Goal: Task Accomplishment & Management: Complete application form

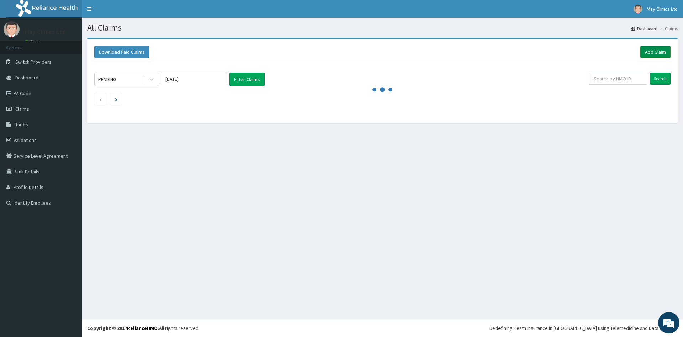
click at [651, 54] on link "Add Claim" at bounding box center [656, 52] width 30 height 12
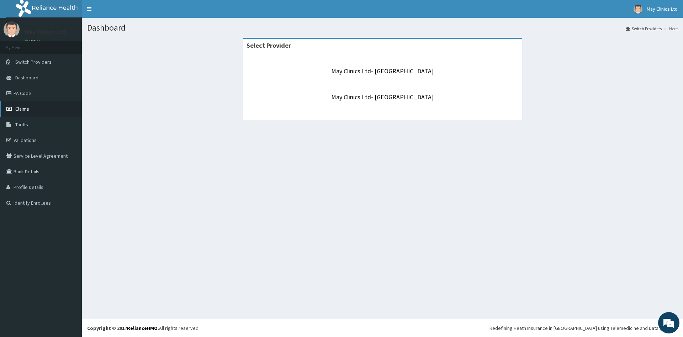
click at [35, 110] on link "Claims" at bounding box center [41, 109] width 82 height 16
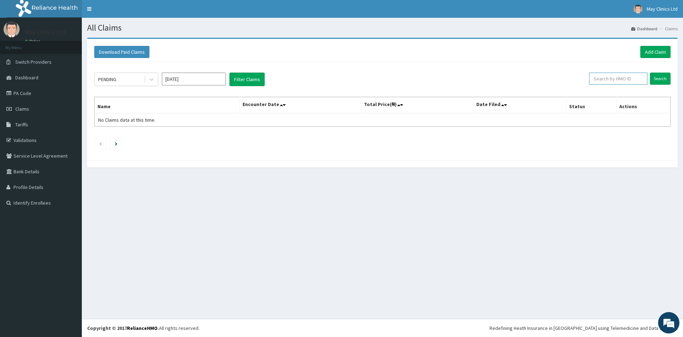
click at [610, 80] on input "text" at bounding box center [618, 79] width 58 height 12
type input "PRS"
click at [663, 46] on link "Add Claim" at bounding box center [656, 52] width 30 height 12
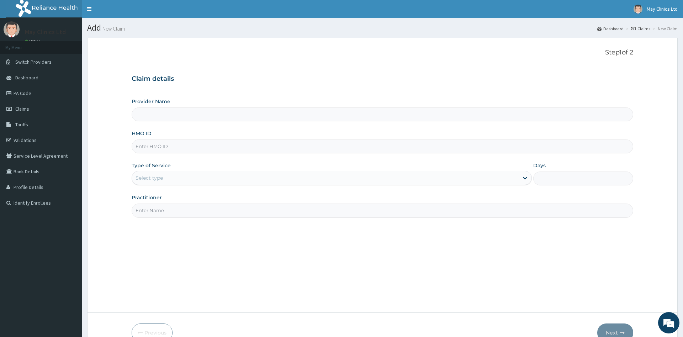
type input "May Clinics Ltd- Ilasamaja"
click at [165, 147] on input "HMO ID" at bounding box center [382, 147] width 501 height 14
type input "PRS/10333/B"
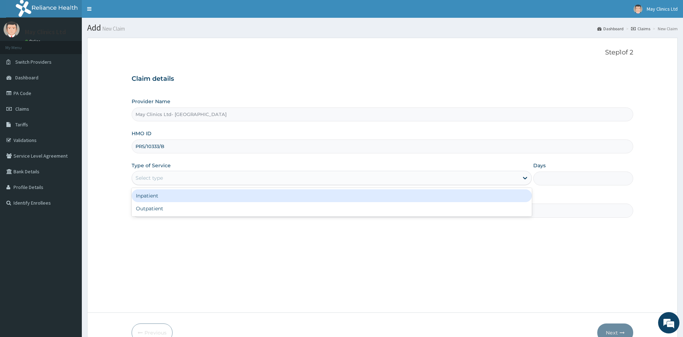
click at [178, 173] on div "Select type" at bounding box center [325, 177] width 386 height 11
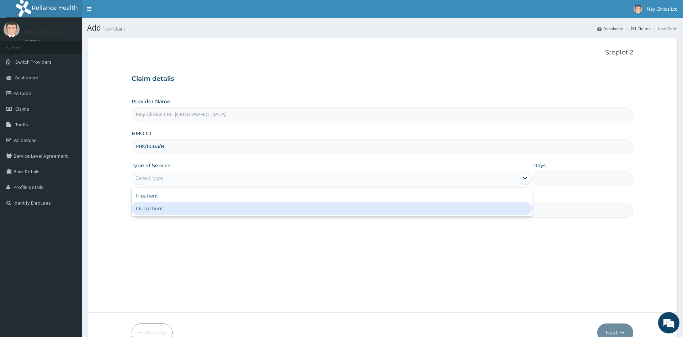
click at [154, 214] on div "Outpatient" at bounding box center [332, 208] width 400 height 13
type input "1"
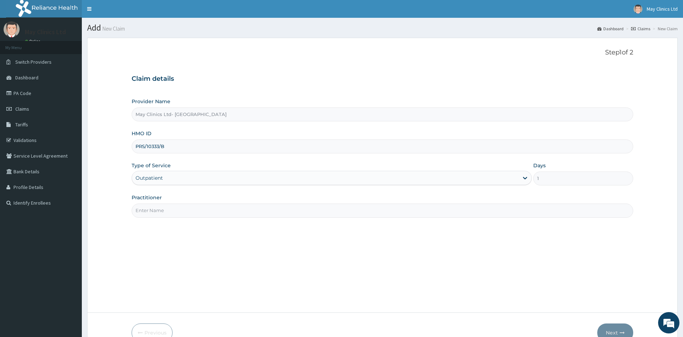
drag, startPoint x: 168, startPoint y: 151, endPoint x: 128, endPoint y: 147, distance: 40.4
click at [132, 147] on input "PRS/10333/B" at bounding box center [382, 147] width 501 height 14
click at [25, 133] on link "Validations" at bounding box center [41, 140] width 82 height 16
